Goal: Transaction & Acquisition: Subscribe to service/newsletter

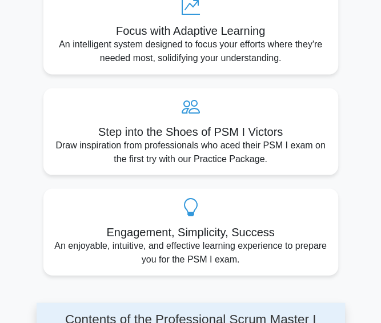
scroll to position [482, 0]
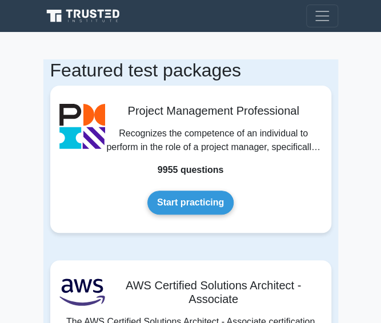
click at [147, 191] on link "Start practicing" at bounding box center [190, 203] width 86 height 24
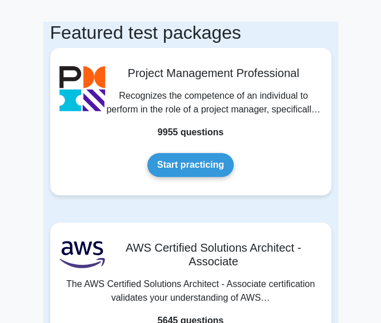
scroll to position [38, 0]
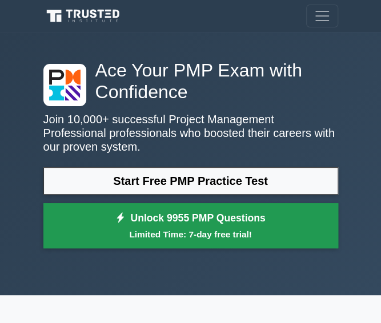
click at [97, 236] on small "Limited Time: 7-day free trial!" at bounding box center [191, 234] width 266 height 13
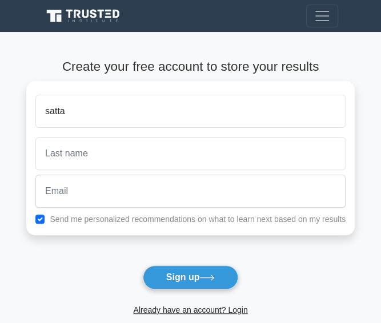
type input "satta"
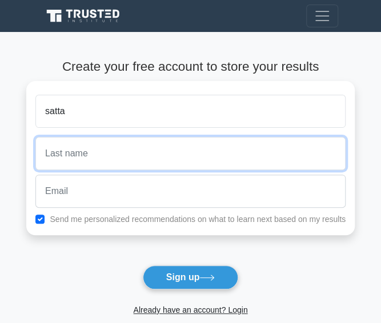
click at [109, 148] on input "text" at bounding box center [190, 153] width 310 height 33
type input "Fayiah"
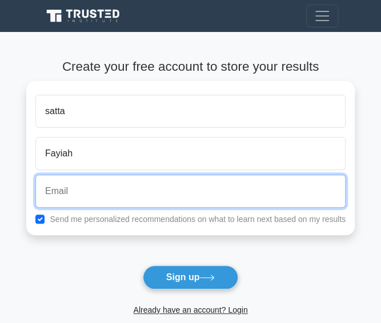
click at [105, 190] on input "email" at bounding box center [190, 191] width 310 height 33
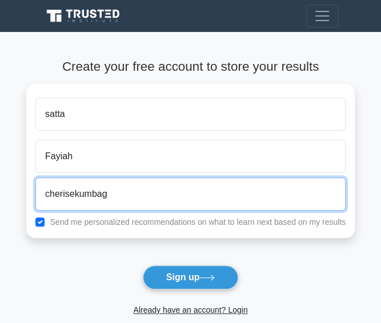
type input "cherisekumbag"
